Goal: Task Accomplishment & Management: Manage account settings

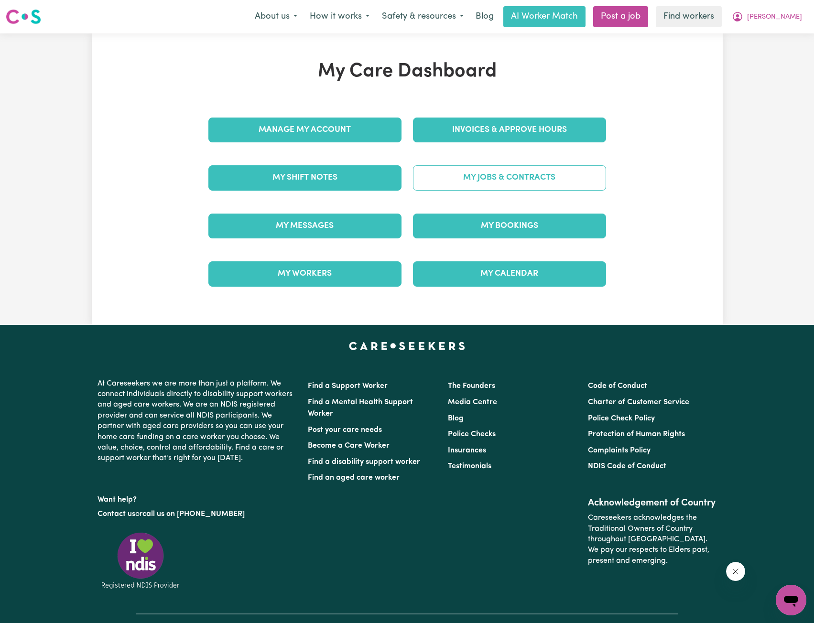
click at [491, 183] on link "My Jobs & Contracts" at bounding box center [509, 177] width 193 height 25
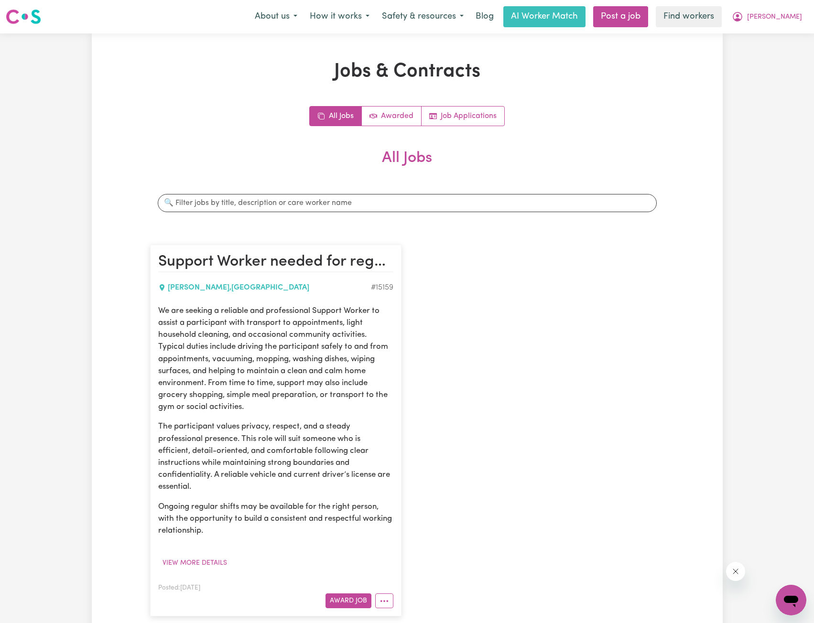
click at [629, 120] on div "All Jobs Awarded Job Applications" at bounding box center [407, 116] width 514 height 20
click at [787, 20] on span "[PERSON_NAME]" at bounding box center [774, 17] width 55 height 11
click at [770, 36] on link "My Dashboard" at bounding box center [770, 37] width 76 height 18
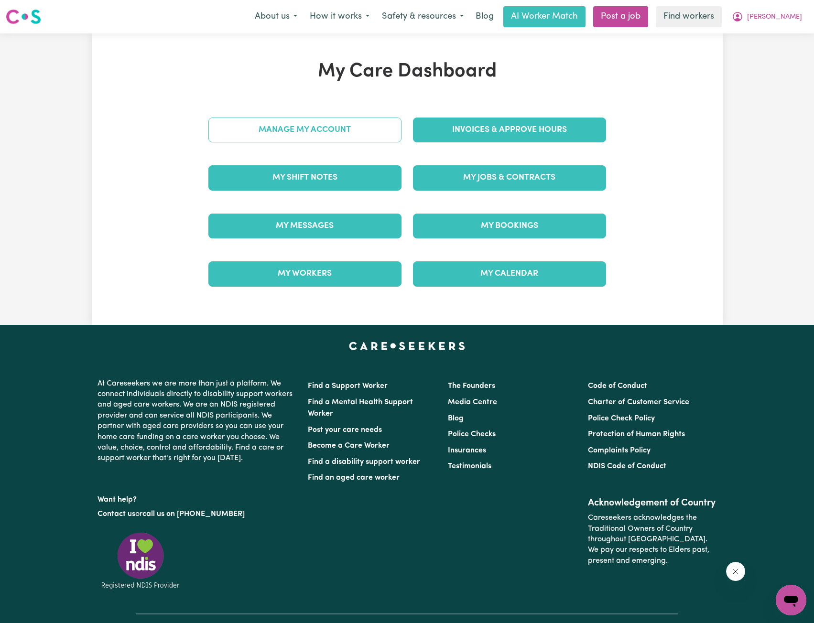
click at [397, 133] on link "Manage My Account" at bounding box center [304, 130] width 193 height 25
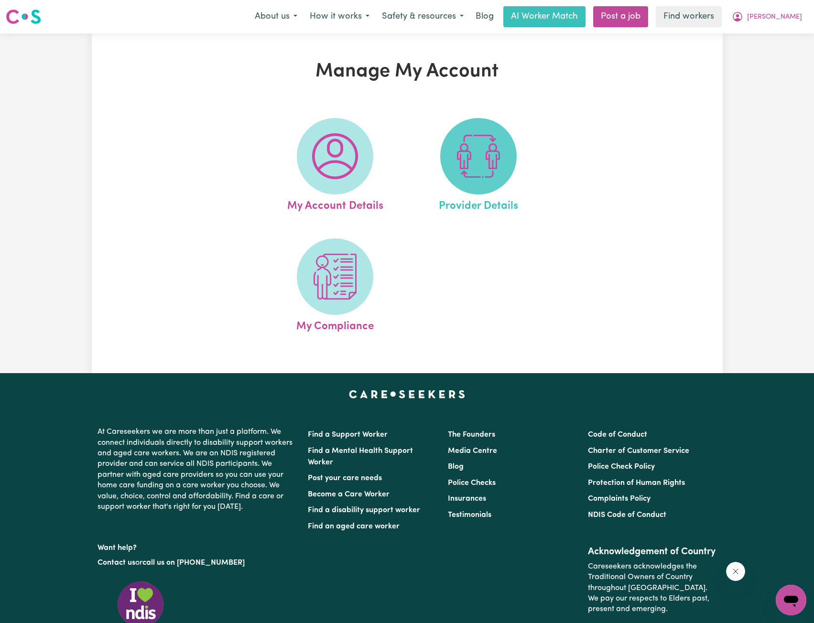
click at [452, 159] on span at bounding box center [478, 156] width 76 height 76
select select "NDIS_FUNDING_PLAN_MANAGED"
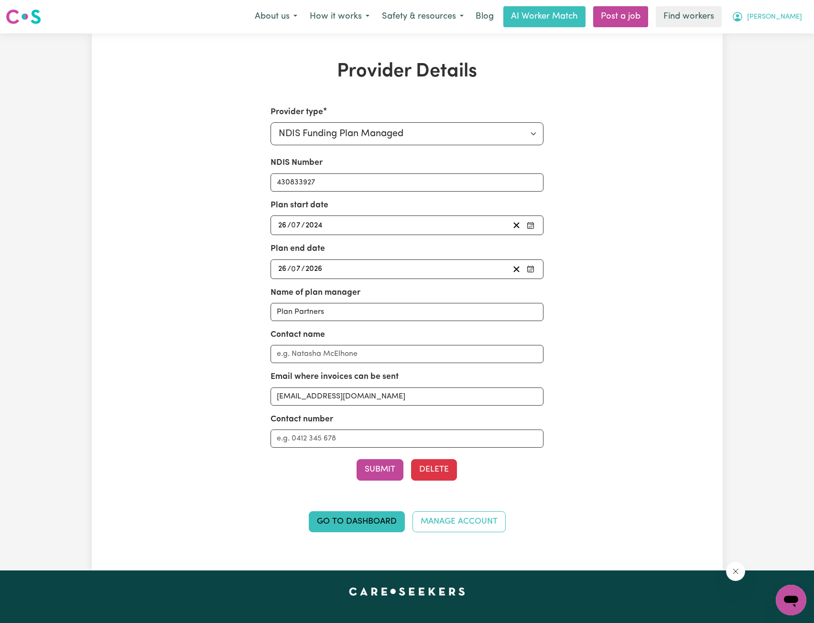
click at [786, 20] on button "[PERSON_NAME]" at bounding box center [767, 17] width 83 height 20
click at [780, 35] on link "My Dashboard" at bounding box center [770, 37] width 76 height 18
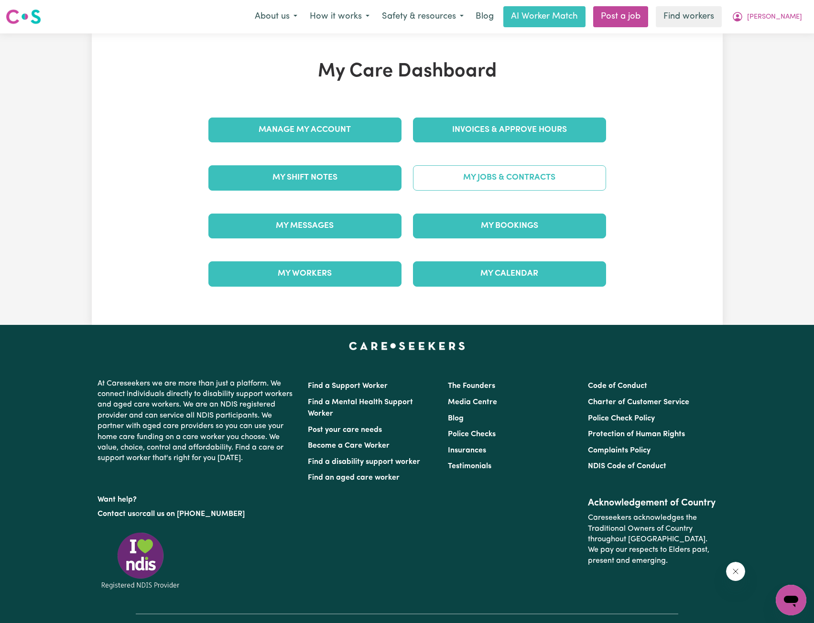
click at [539, 166] on link "My Jobs & Contracts" at bounding box center [509, 177] width 193 height 25
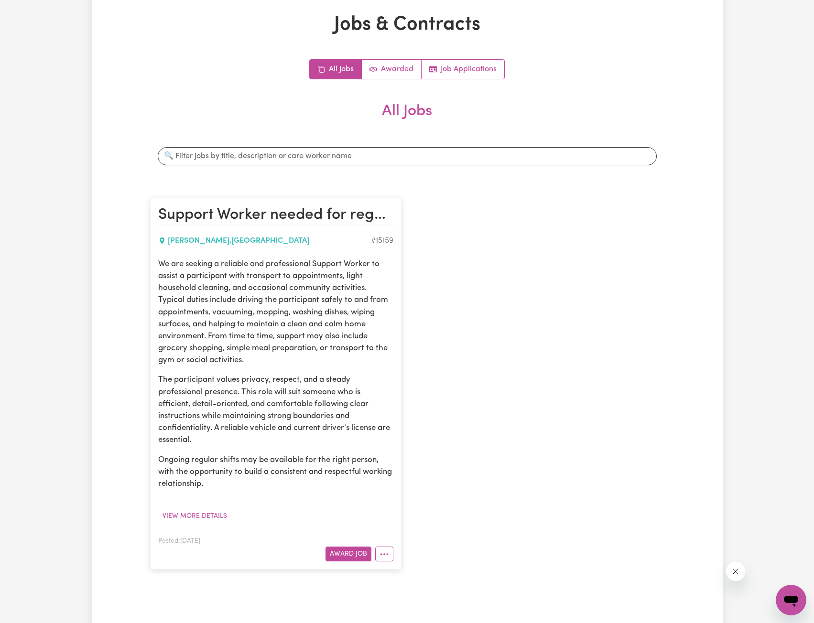
scroll to position [48, 0]
click at [385, 555] on button "More options" at bounding box center [384, 553] width 18 height 15
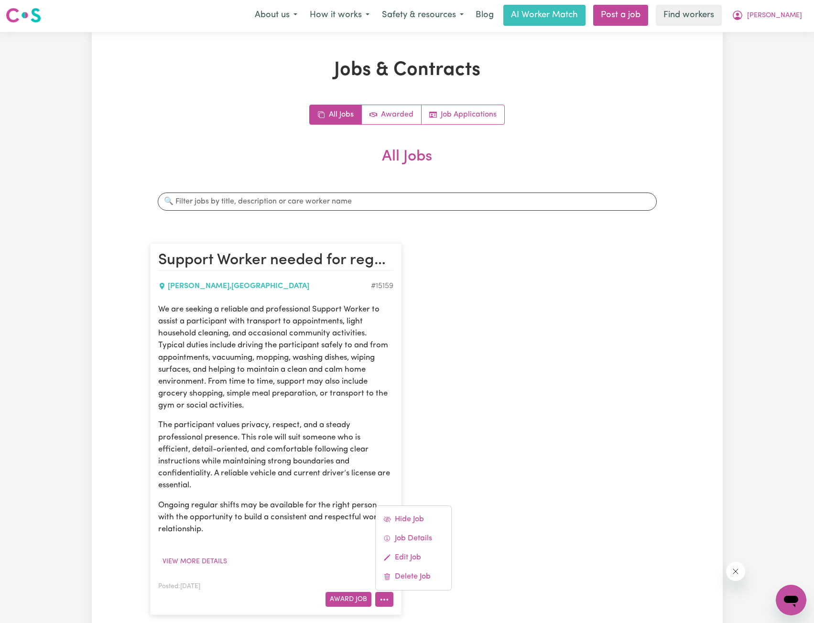
scroll to position [0, 0]
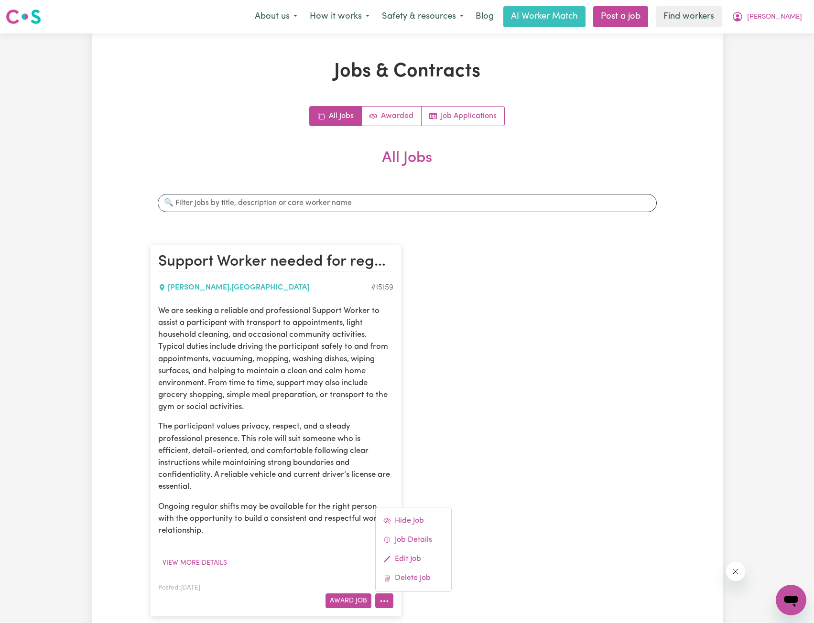
click at [334, 367] on p "We are seeking a reliable and professional Support Worker to assist a participa…" at bounding box center [275, 359] width 235 height 108
click at [285, 551] on div "We are seeking a reliable and professional Support Worker to assist a participa…" at bounding box center [275, 438] width 235 height 266
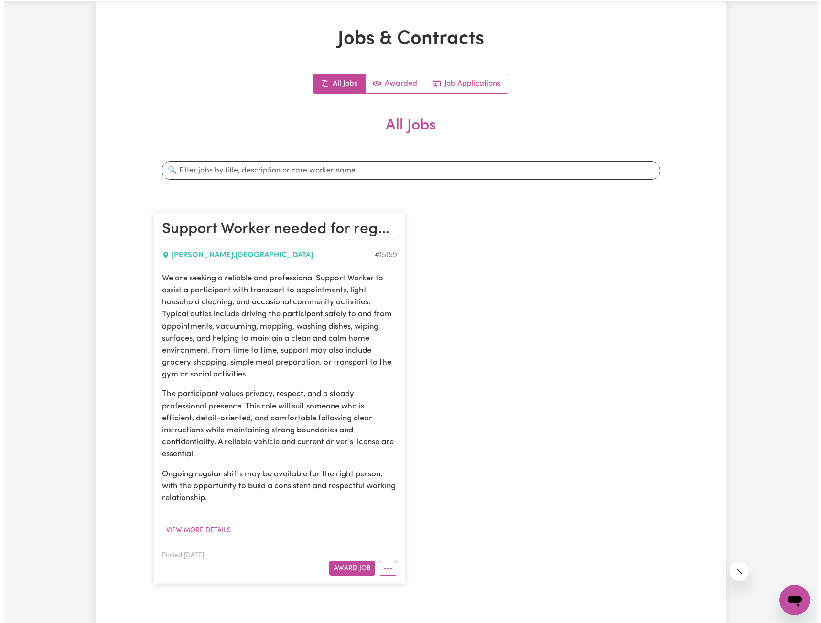
scroll to position [96, 0]
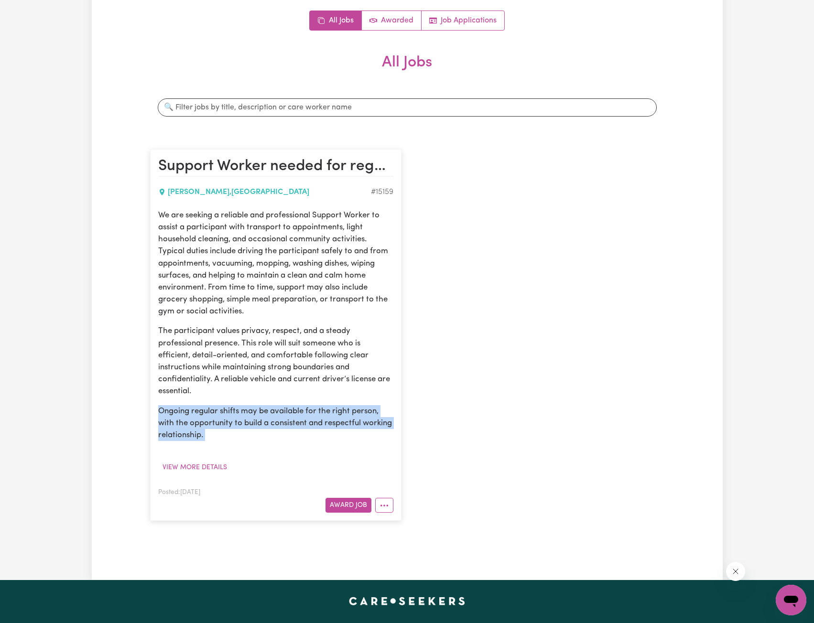
drag, startPoint x: 372, startPoint y: 460, endPoint x: 360, endPoint y: 444, distance: 19.8
click at [198, 389] on div "We are seeking a reliable and professional Support Worker to assist a participa…" at bounding box center [275, 342] width 235 height 266
click at [380, 447] on div "We are seeking a reliable and professional Support Worker to assist a participa…" at bounding box center [275, 342] width 235 height 266
click at [392, 459] on div "We are seeking a reliable and professional Support Worker to assist a participa…" at bounding box center [275, 342] width 235 height 266
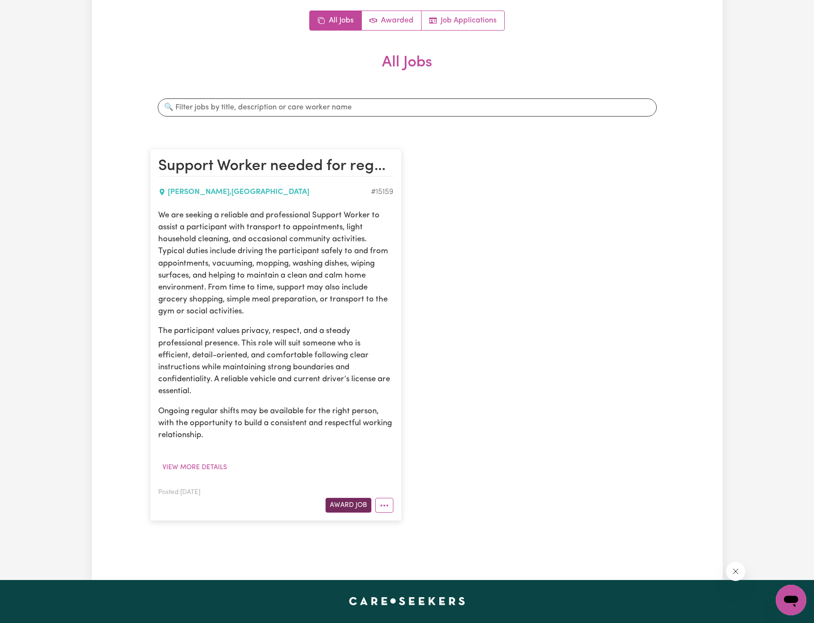
click at [350, 501] on button "Award Job" at bounding box center [348, 505] width 46 height 15
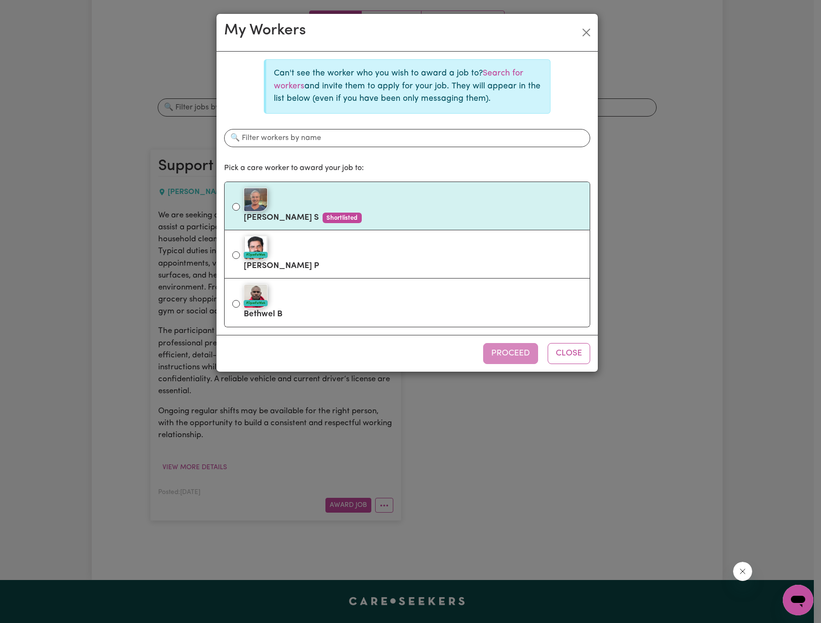
click at [347, 206] on div at bounding box center [413, 200] width 338 height 24
click at [240, 206] on input "[PERSON_NAME] Shortlisted" at bounding box center [236, 207] width 8 height 8
radio input "true"
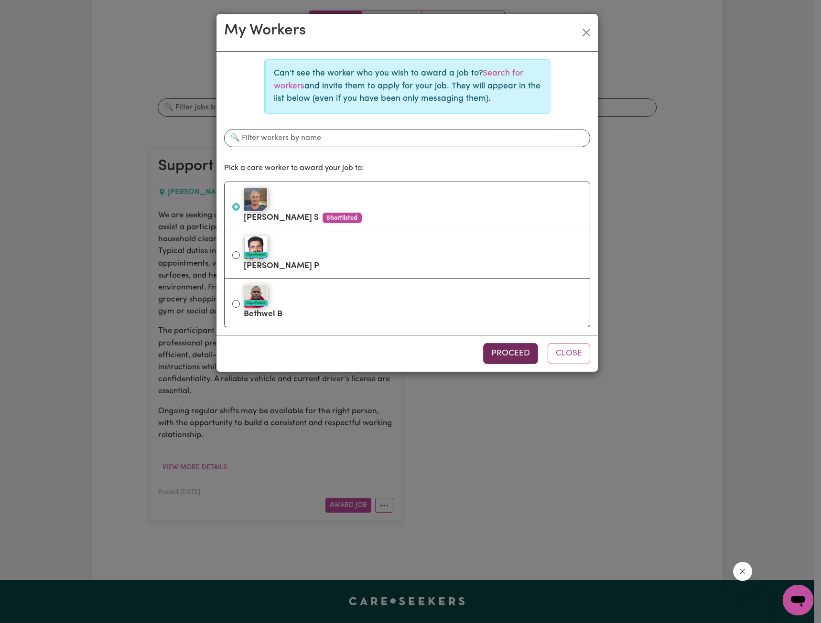
click at [516, 347] on button "Proceed" at bounding box center [510, 353] width 55 height 21
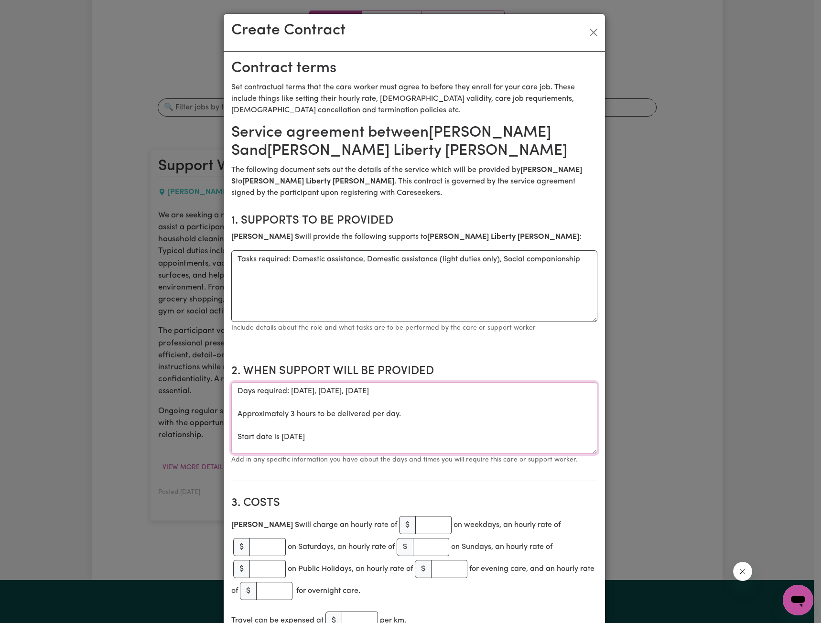
drag, startPoint x: 388, startPoint y: 431, endPoint x: 201, endPoint y: 386, distance: 192.3
click at [201, 386] on div "Create Contract Contract terms Set contractual terms that the care worker must …" at bounding box center [410, 311] width 821 height 623
click at [433, 407] on textarea "Days required: [DATE], [DATE], [DATE] Approximately 3 hours to be delivered per…" at bounding box center [414, 418] width 366 height 72
click at [413, 435] on textarea "Days required: [DATE], [DATE], [DATE] Approximately 3 hours to be delivered per…" at bounding box center [414, 418] width 366 height 72
click at [415, 521] on input "number" at bounding box center [433, 525] width 36 height 18
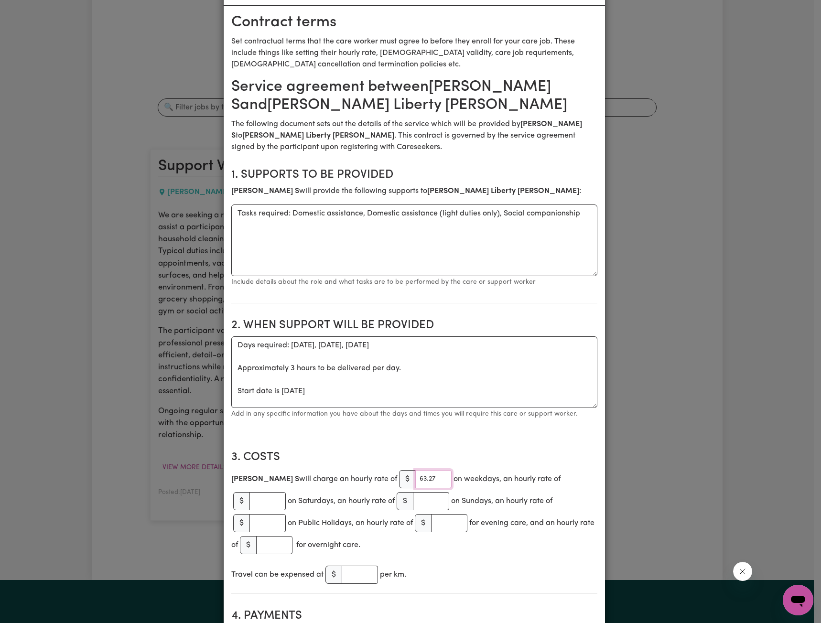
scroll to position [48, 0]
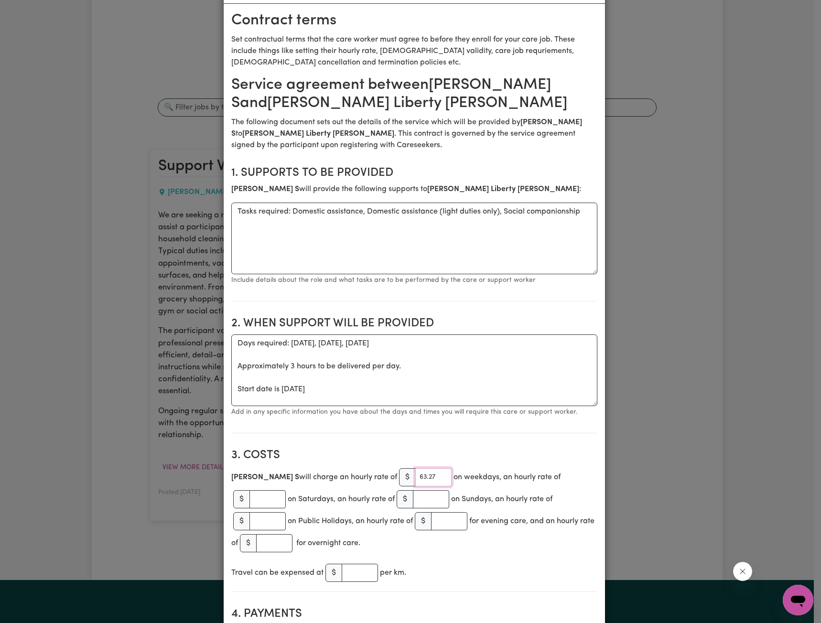
type input "63.27"
click at [343, 564] on input "number" at bounding box center [360, 573] width 36 height 18
drag, startPoint x: 397, startPoint y: 340, endPoint x: 286, endPoint y: 347, distance: 110.6
click at [286, 347] on textarea "Days required: [DATE], [DATE], [DATE] Approximately 3 hours to be delivered per…" at bounding box center [414, 371] width 366 height 72
drag, startPoint x: 410, startPoint y: 368, endPoint x: 287, endPoint y: 367, distance: 123.3
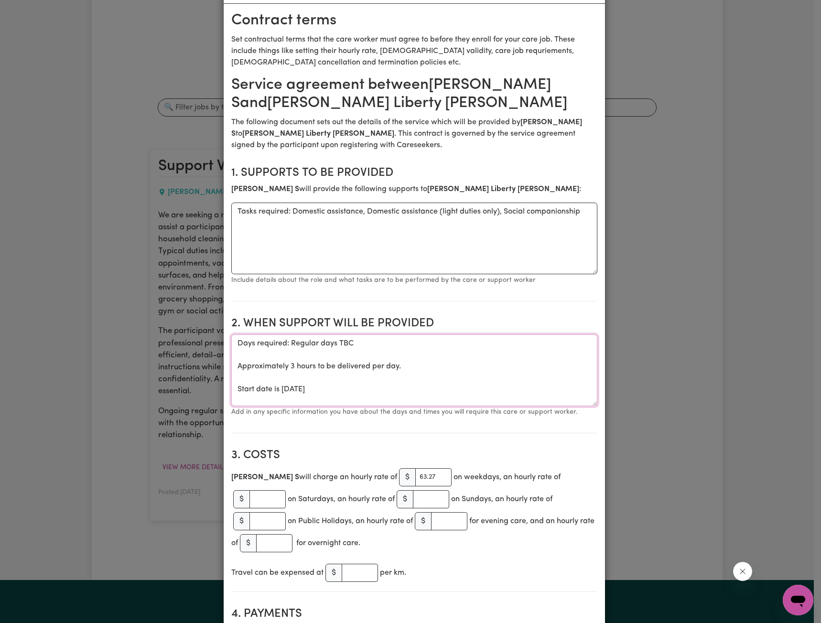
click at [287, 367] on textarea "Days required: Regular days TBC Approximately 3 hours to be delivered per day. …" at bounding box center [414, 371] width 366 height 72
drag, startPoint x: 404, startPoint y: 367, endPoint x: 228, endPoint y: 364, distance: 176.4
click at [231, 364] on textarea "Days required: Regular days TBC Approximately 3 hours to be delivered per day. …" at bounding box center [414, 371] width 366 height 72
drag, startPoint x: 317, startPoint y: 389, endPoint x: 308, endPoint y: 385, distance: 10.0
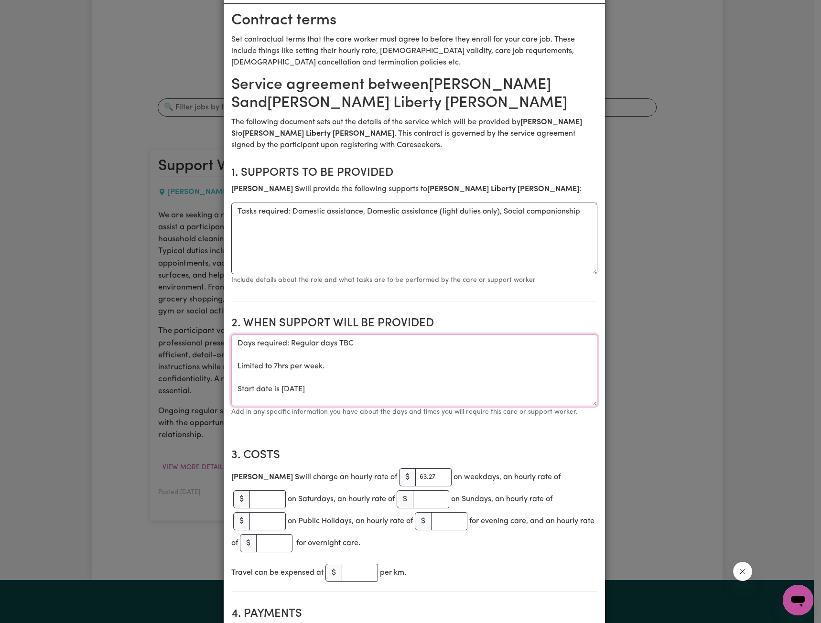
click at [292, 388] on textarea "Days required: Regular days TBC Limited to 7hrs per week. Start date is [DATE]" at bounding box center [414, 371] width 366 height 72
drag, startPoint x: 356, startPoint y: 389, endPoint x: 280, endPoint y: 387, distance: 76.5
click at [280, 387] on textarea "Days required: Regular days TBC Limited to 7hrs per week. Start date is [DATE]" at bounding box center [414, 371] width 366 height 72
click at [271, 367] on textarea "Days required: Regular days TBC Limited to 7hrs per week. Start date is [DATE]" at bounding box center [414, 371] width 366 height 72
drag, startPoint x: 412, startPoint y: 377, endPoint x: 229, endPoint y: 351, distance: 184.9
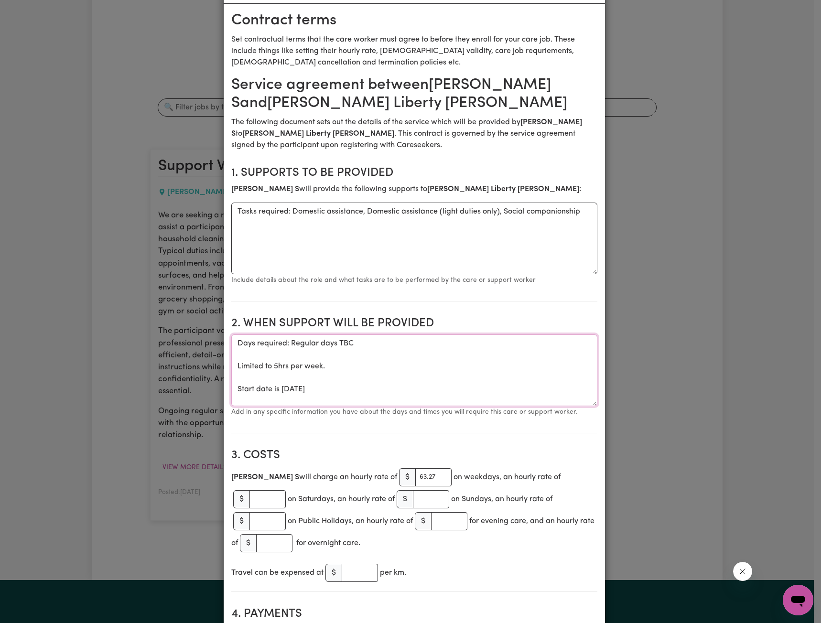
click at [231, 351] on textarea "Days required: Regular days TBC Limited to 5hrs per week. Start date is [DATE]" at bounding box center [414, 371] width 366 height 72
click at [337, 365] on textarea "Days required: Regular days TBC Limited to 5hrs per week. Start date is [DATE]" at bounding box center [414, 371] width 366 height 72
drag, startPoint x: 338, startPoint y: 366, endPoint x: 216, endPoint y: 335, distance: 126.2
click at [213, 334] on div "Create Contract Contract terms Set contractual terms that the care worker must …" at bounding box center [410, 311] width 821 height 623
click at [368, 369] on textarea "Days required: Regular days TBC Limited to 5hrs per week. Start date is [DATE]" at bounding box center [414, 371] width 366 height 72
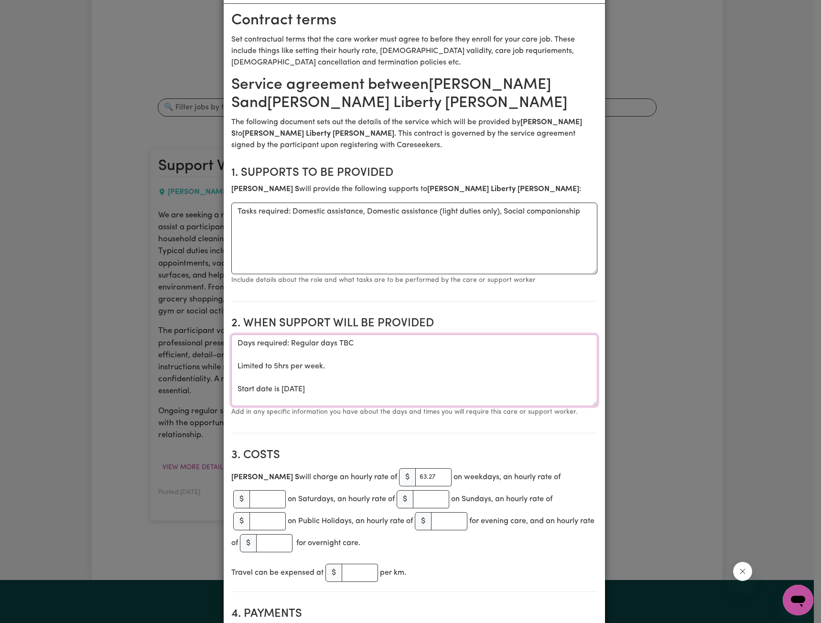
click at [354, 367] on textarea "Days required: Regular days TBC Limited to 5hrs per week. Start date is [DATE]" at bounding box center [414, 371] width 366 height 72
click at [335, 366] on textarea "Days required: Regular days TBC Limited to 5hrs per week. Start date is [DATE]" at bounding box center [414, 371] width 366 height 72
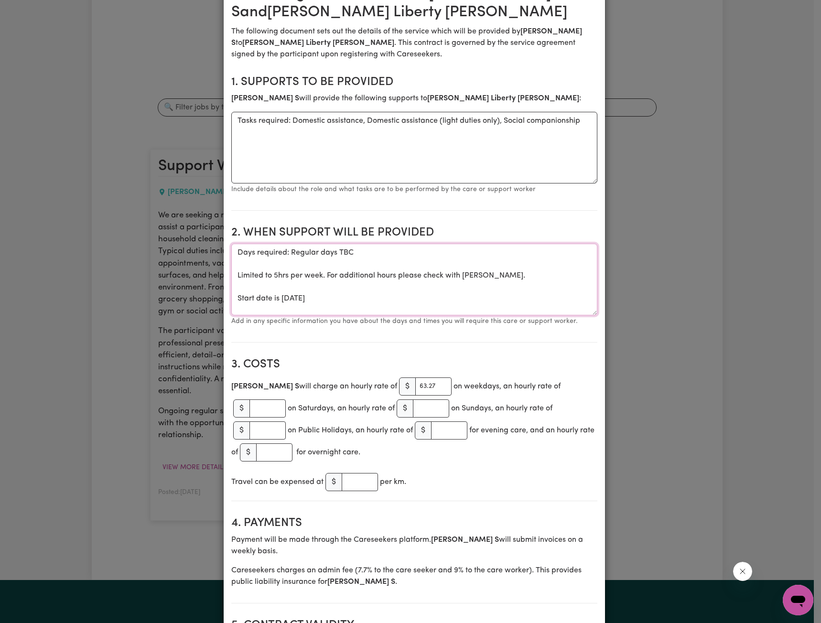
scroll to position [143, 0]
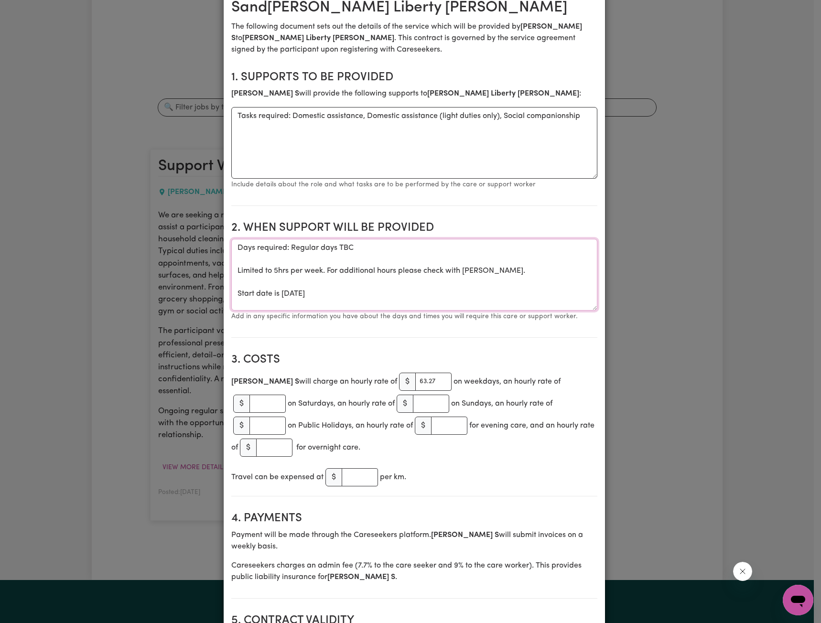
type textarea "Days required: Regular days TBC Limited to 5hrs per week. For additional hours …"
click at [354, 468] on input "number" at bounding box center [360, 477] width 36 height 18
click at [361, 468] on input "number" at bounding box center [360, 477] width 36 height 18
type input "1"
click at [434, 467] on div "Travel can be expensed at $ 1 per km." at bounding box center [414, 477] width 366 height 22
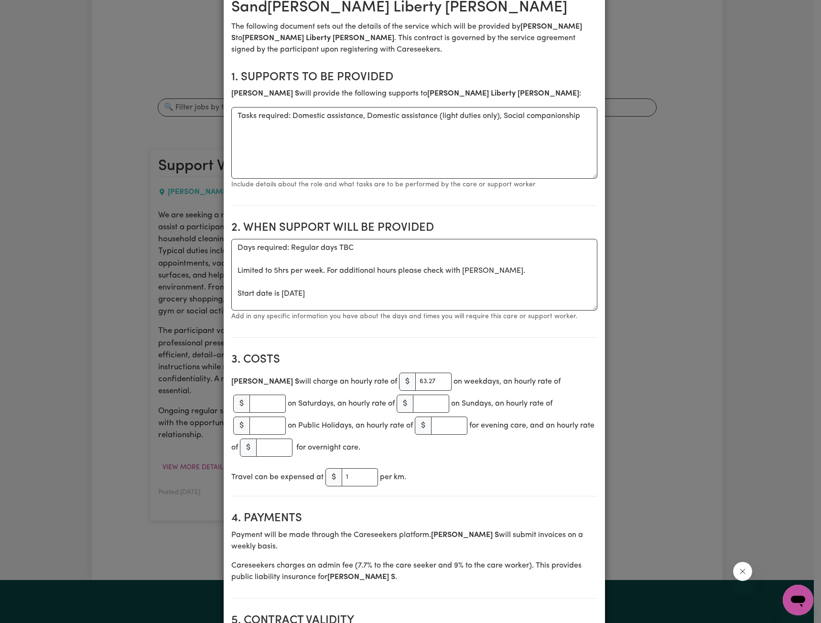
drag, startPoint x: 419, startPoint y: 469, endPoint x: 436, endPoint y: 467, distance: 17.3
click at [315, 466] on div "Travel can be expensed at $ 1 per km." at bounding box center [414, 477] width 366 height 22
click at [465, 469] on div "Travel can be expensed at $ 1 per km." at bounding box center [414, 477] width 366 height 22
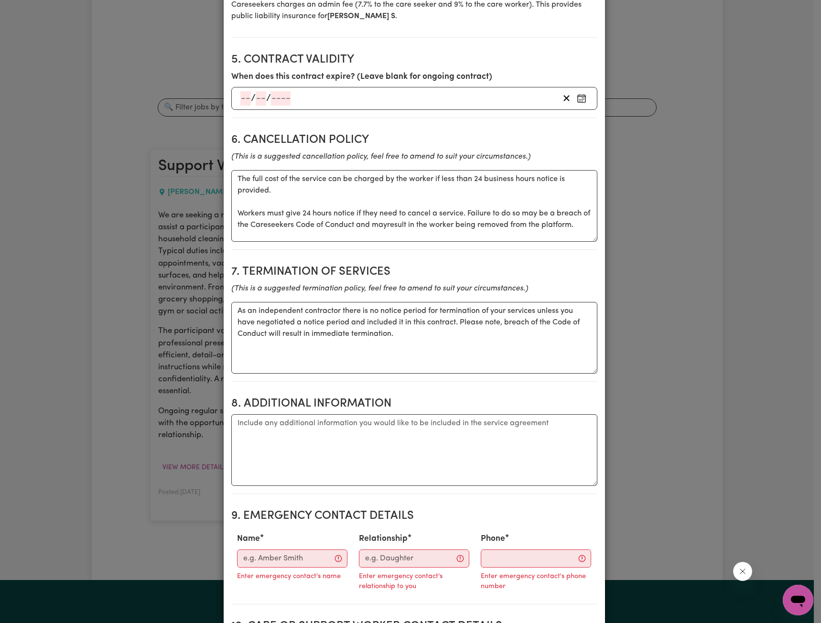
scroll to position [765, 0]
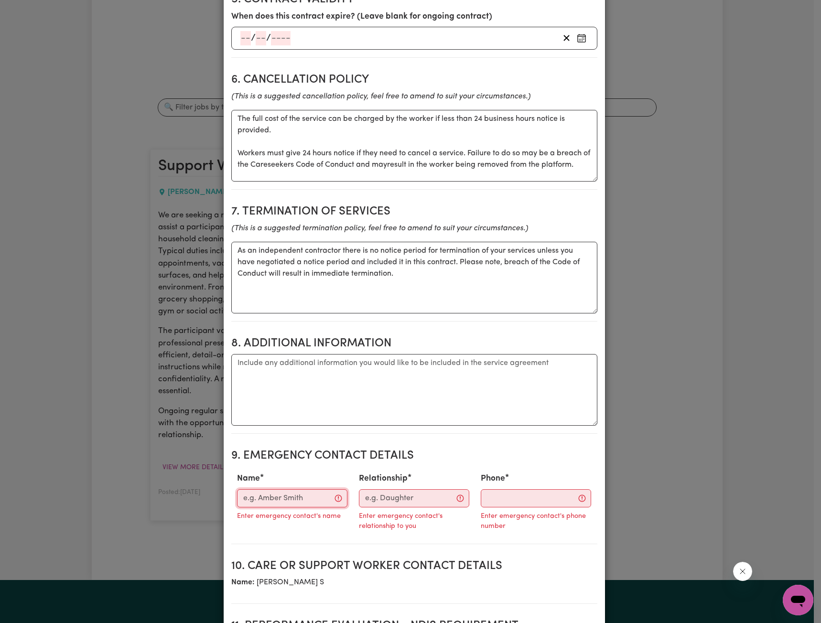
click at [280, 489] on input "Name" at bounding box center [292, 498] width 110 height 18
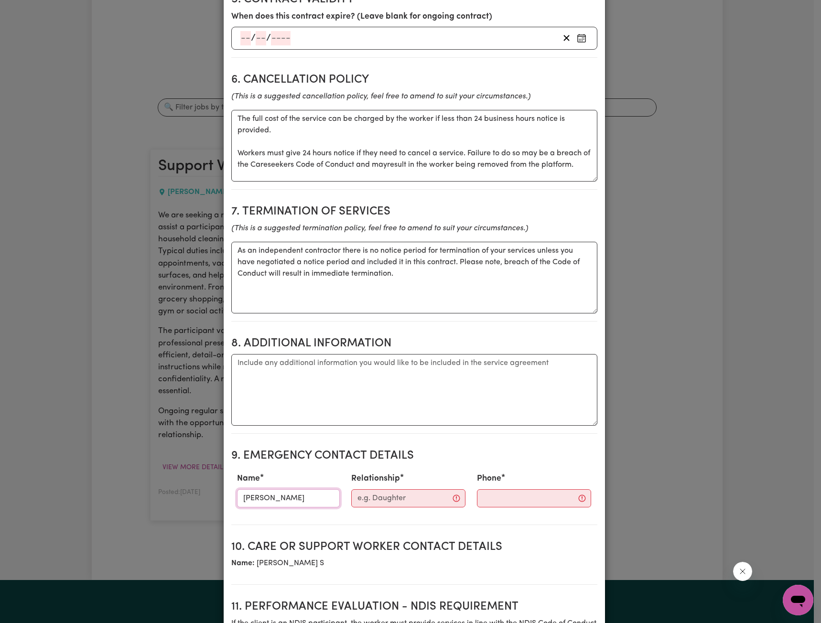
type input "[PERSON_NAME]"
type input "Support Coordinator"
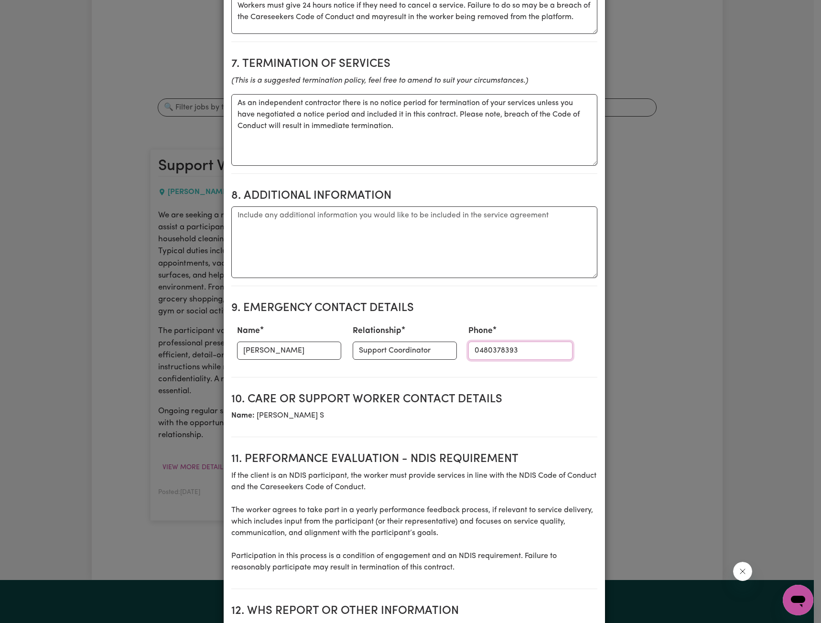
scroll to position [1046, 0]
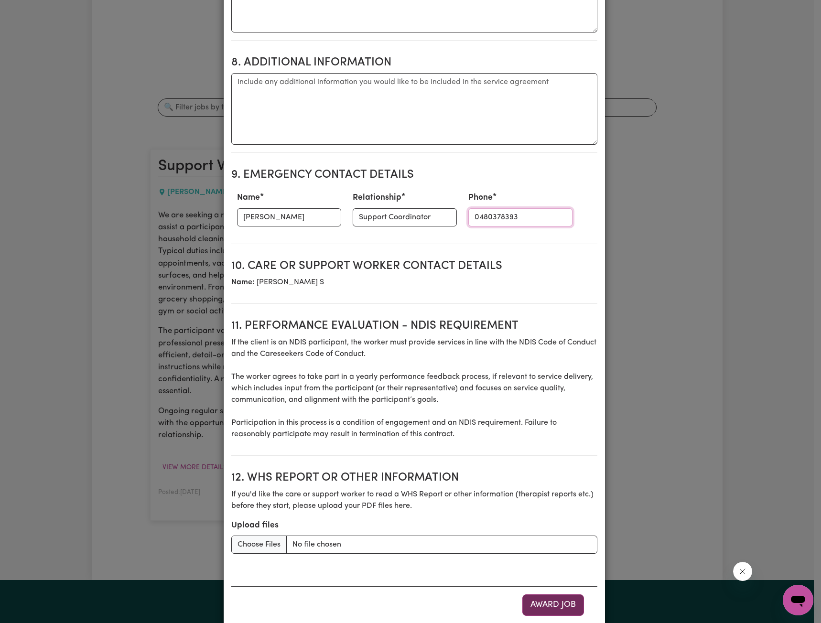
type input "0480378393"
click at [534, 595] on button "Award Job" at bounding box center [553, 605] width 62 height 21
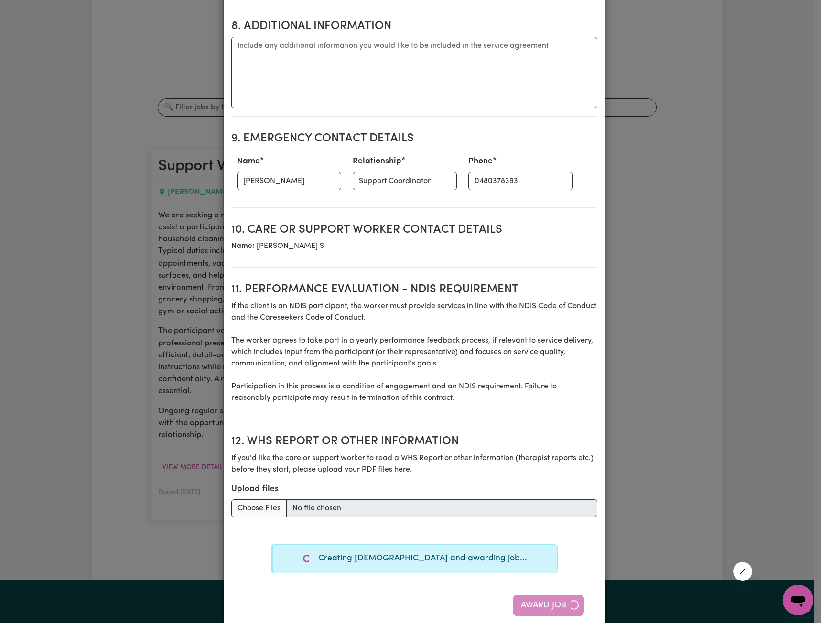
type textarea "Days required: [DATE], [DATE], [DATE] Approximately 3 hours to be delivered per…"
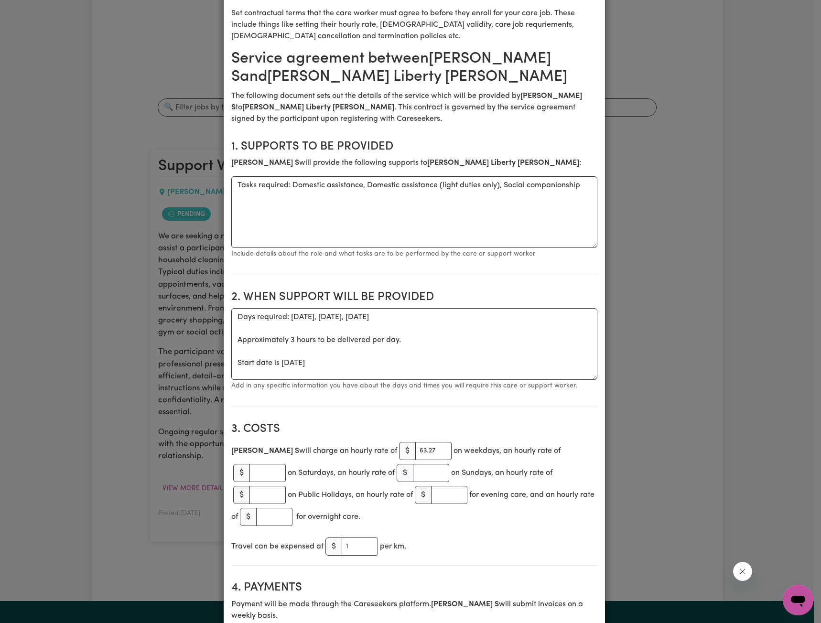
scroll to position [191, 0]
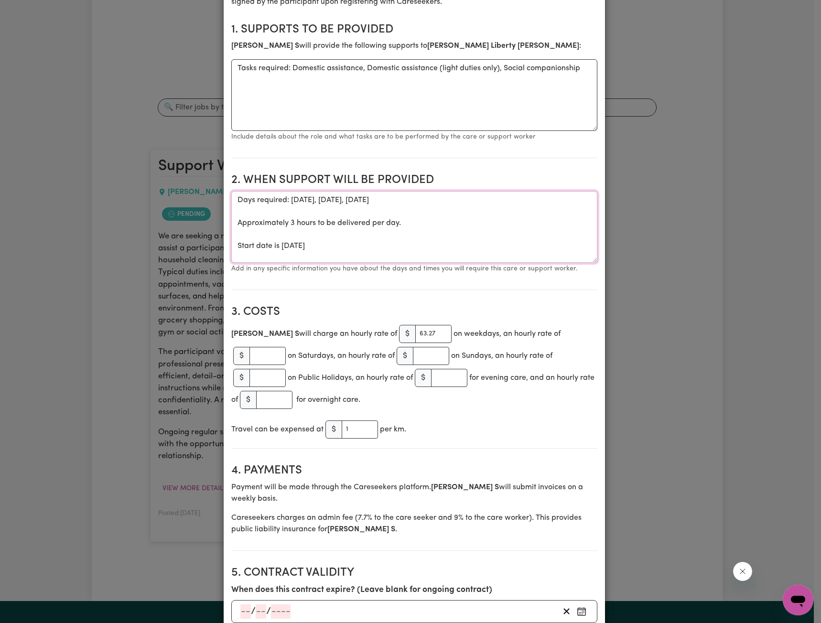
drag, startPoint x: 412, startPoint y: 214, endPoint x: 408, endPoint y: 210, distance: 5.8
click at [411, 212] on textarea "Days required: [DATE], [DATE], [DATE] Approximately 3 hours to be delivered per…" at bounding box center [414, 227] width 366 height 72
drag, startPoint x: 405, startPoint y: 204, endPoint x: 314, endPoint y: 218, distance: 93.0
click at [287, 205] on textarea "Days required: [DATE], [DATE], [DATE] Approximately 3 hours to be delivered per…" at bounding box center [414, 227] width 366 height 72
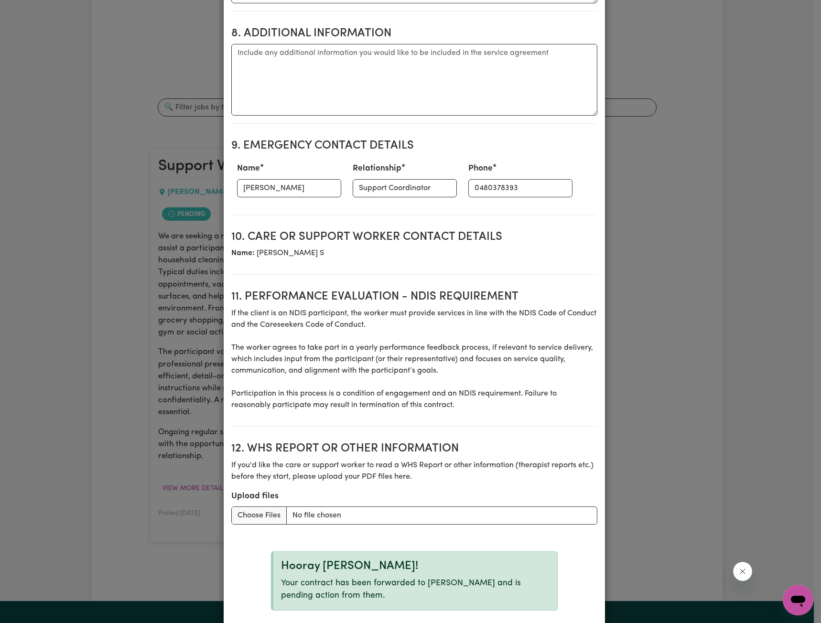
scroll to position [1075, 0]
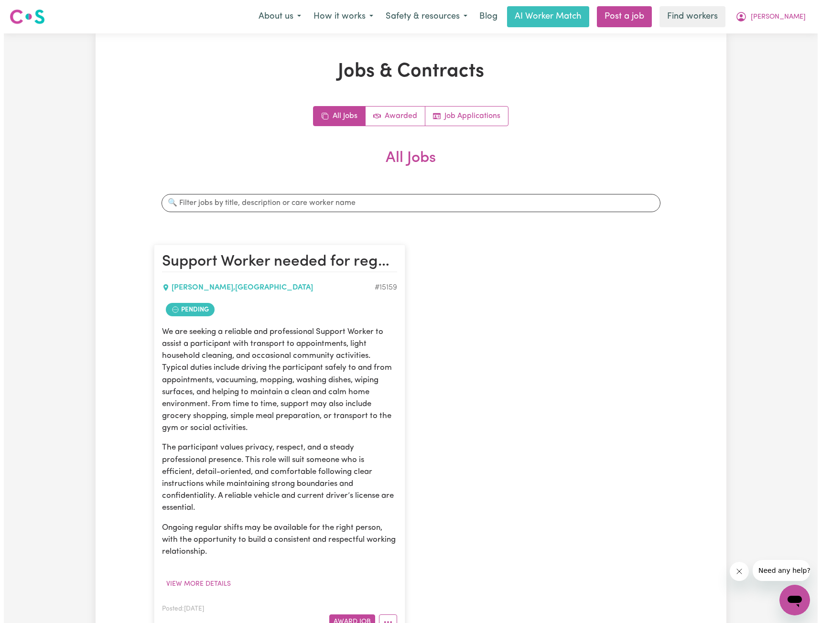
scroll to position [191, 0]
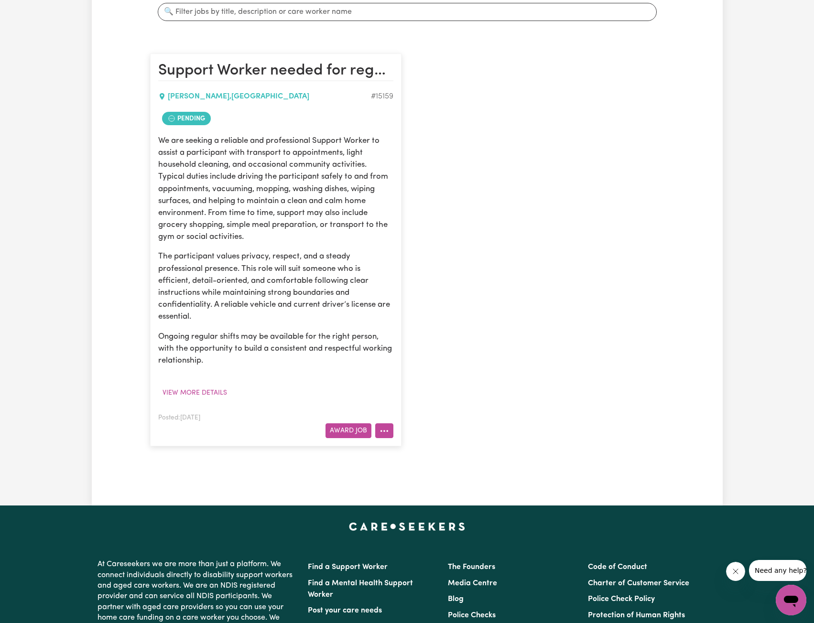
click at [386, 431] on button "More options" at bounding box center [384, 430] width 18 height 15
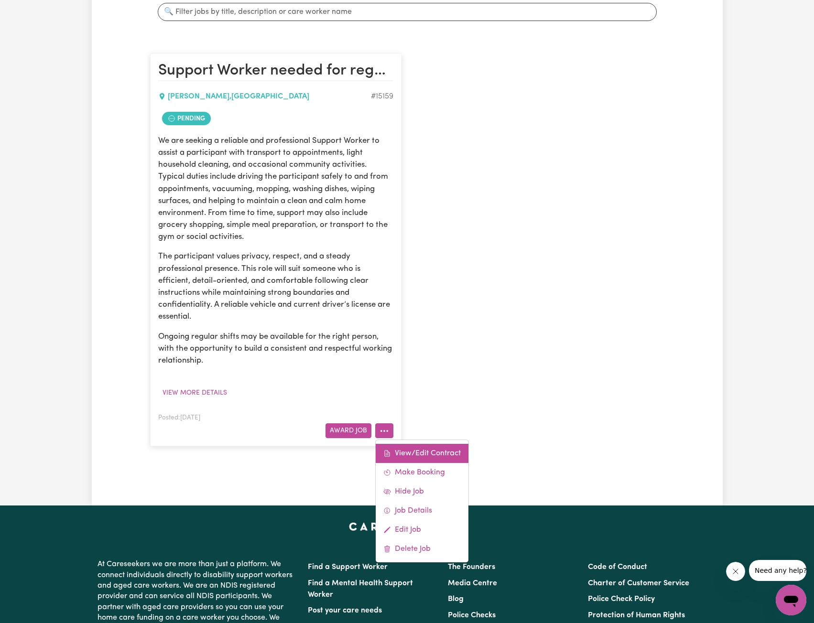
click at [409, 453] on link "View/Edit Contract" at bounding box center [422, 453] width 93 height 19
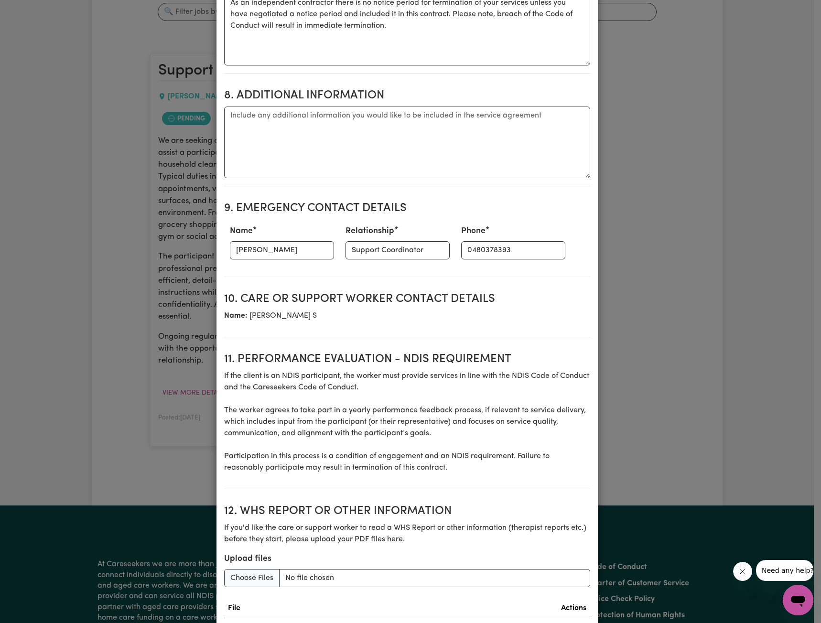
scroll to position [1021, 0]
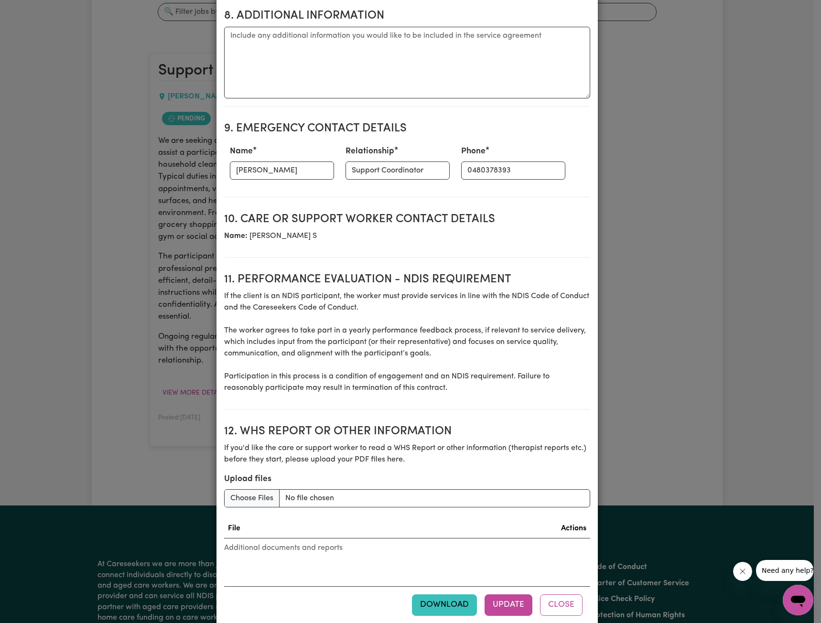
click at [429, 595] on button "Download" at bounding box center [444, 605] width 65 height 21
